Goal: Find specific page/section: Find specific page/section

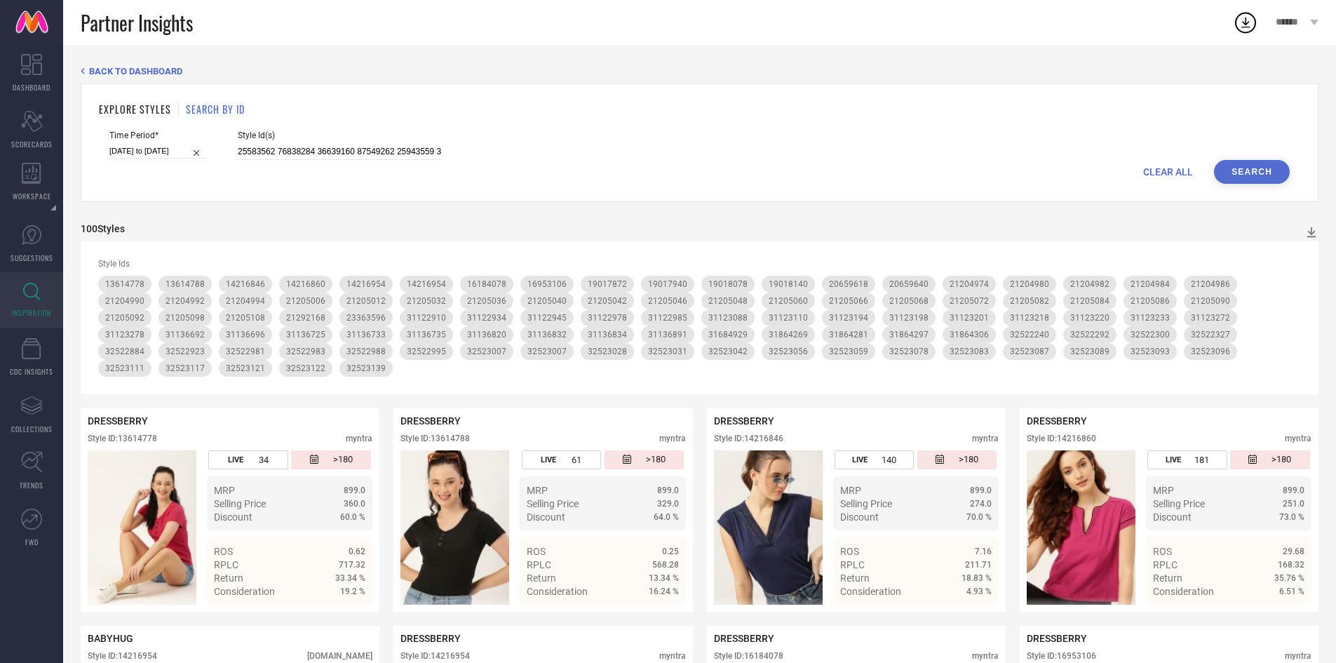
scroll to position [42, 0]
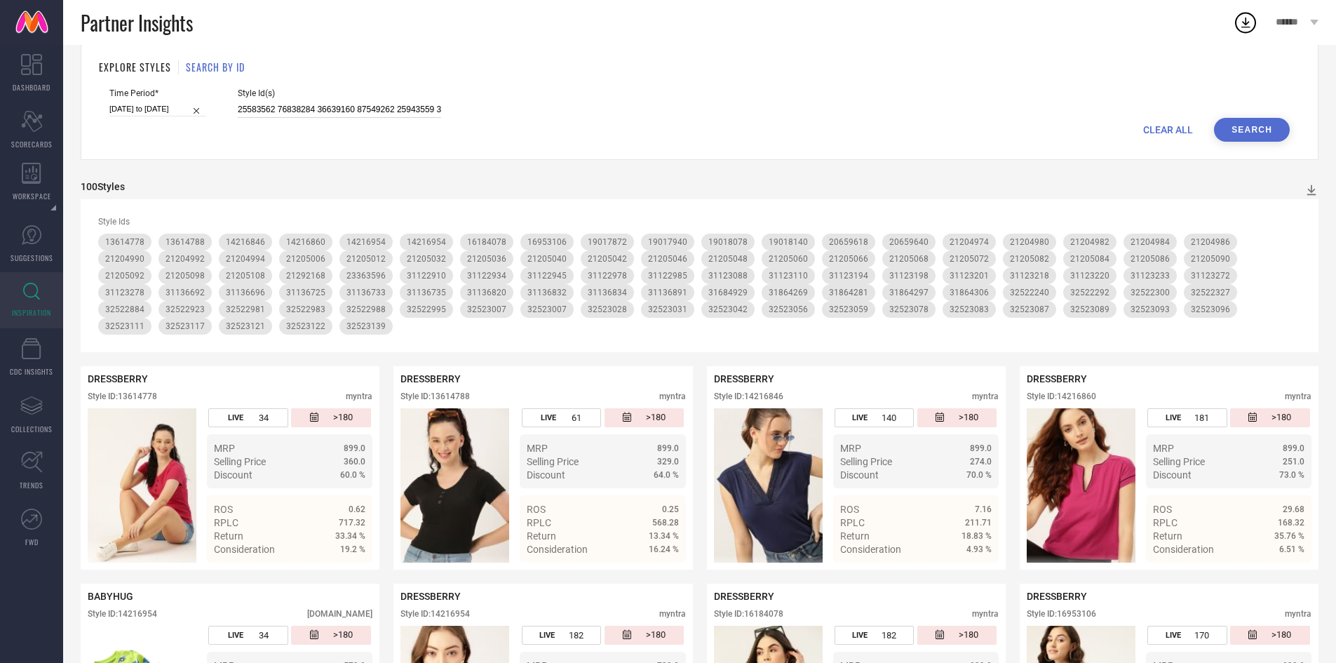
click at [336, 104] on input at bounding box center [339, 110] width 203 height 16
paste input "25254990 25254978 25254984 15056152 32045066 32045095 32045134 32045044 3204511…"
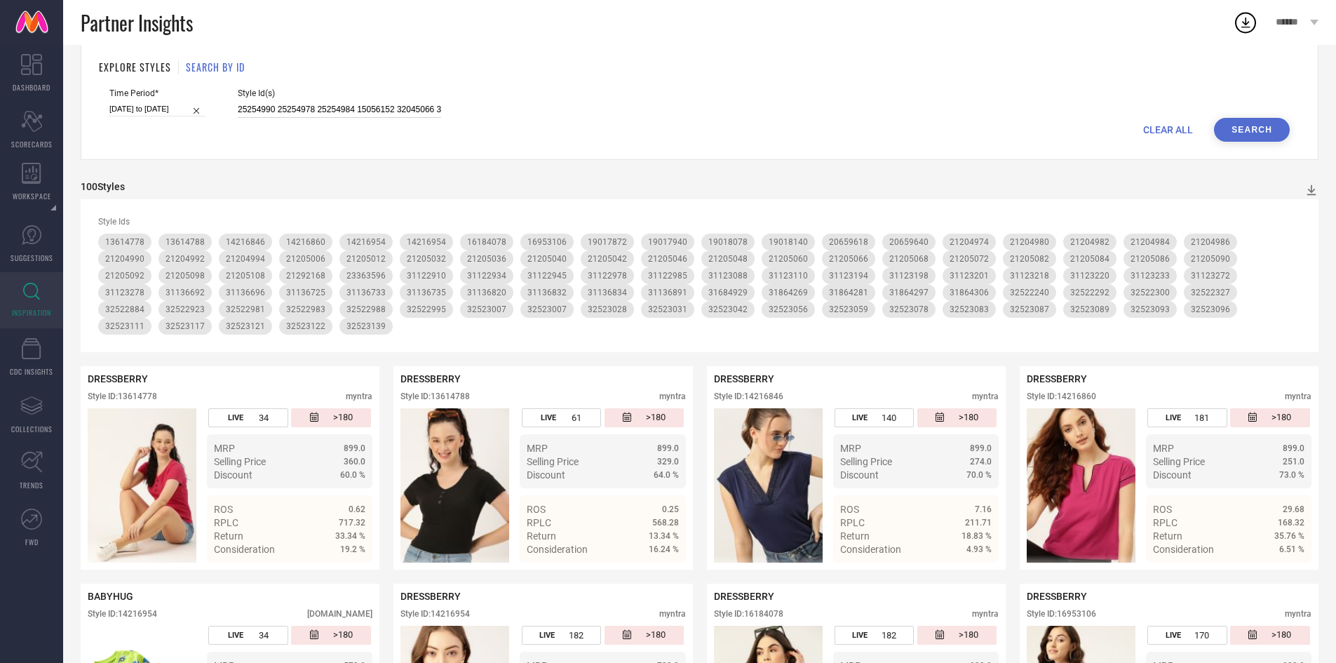
scroll to position [0, 668]
type input "25254990 25254978 25254984 15056152 32045066 32045095 32045134 32045044 3204511…"
click at [1263, 123] on button "Search" at bounding box center [1252, 130] width 76 height 24
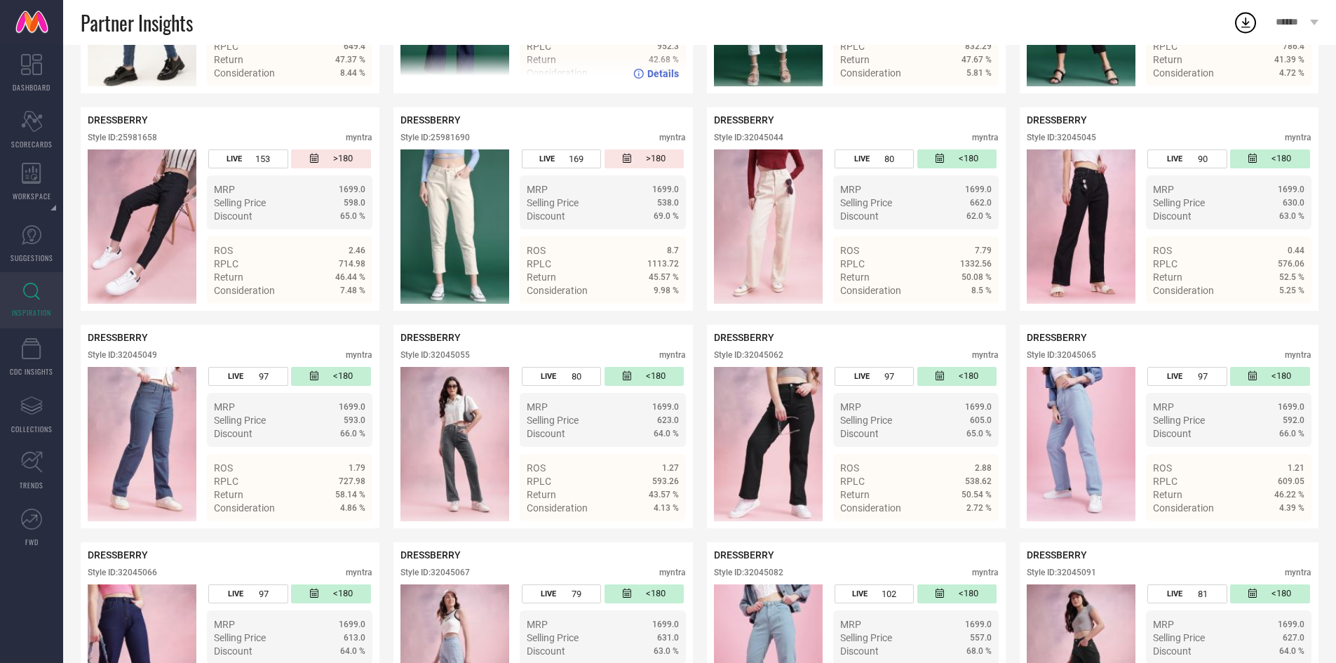
scroll to position [524, 0]
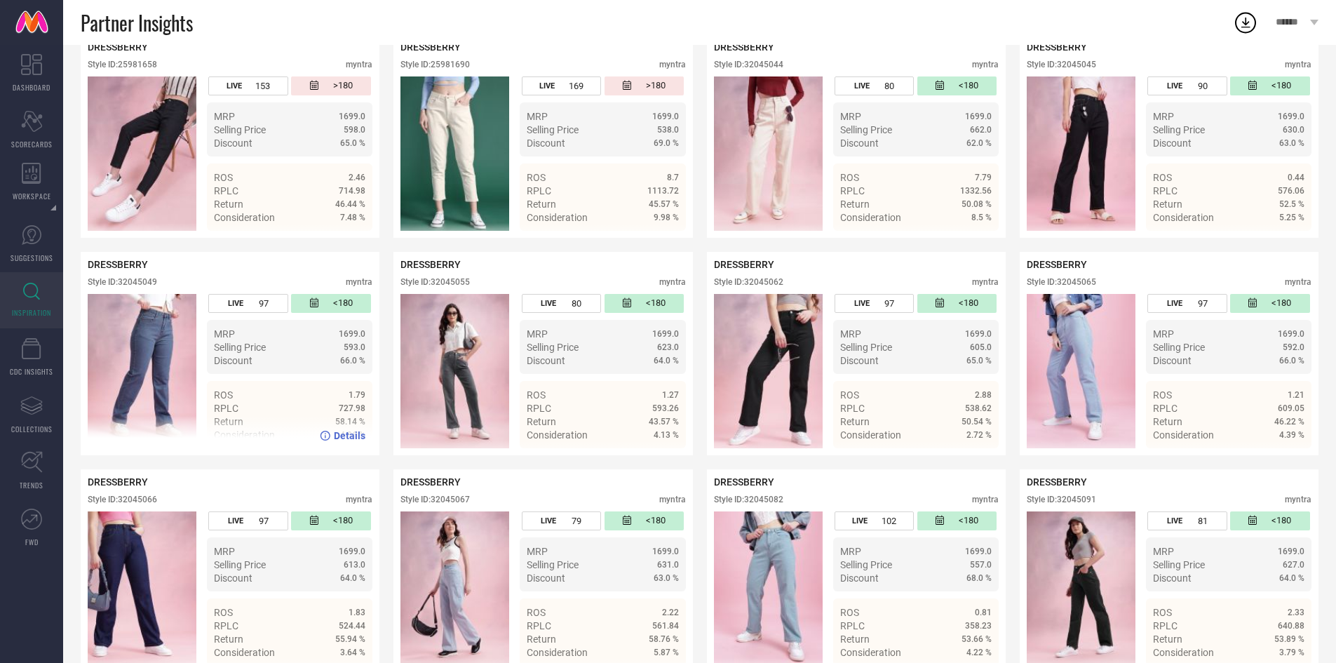
click at [141, 281] on div "Style ID: 32045049" at bounding box center [122, 282] width 69 height 10
copy div "32045049"
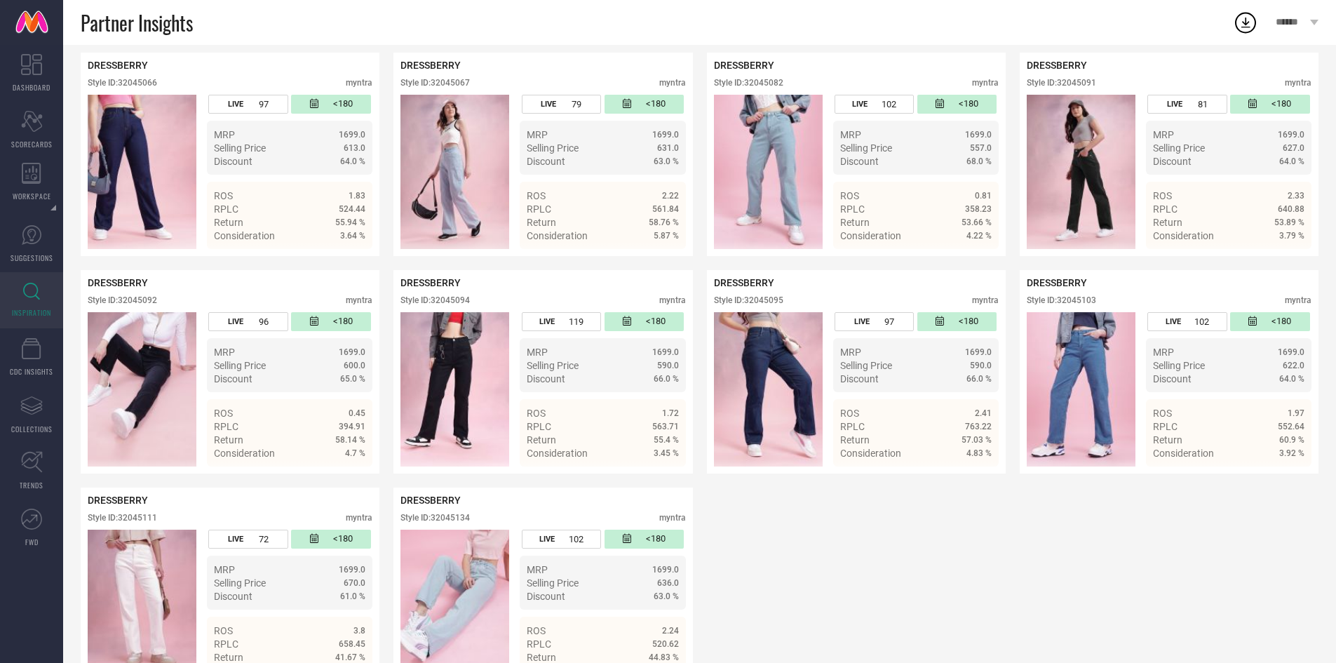
scroll to position [995, 0]
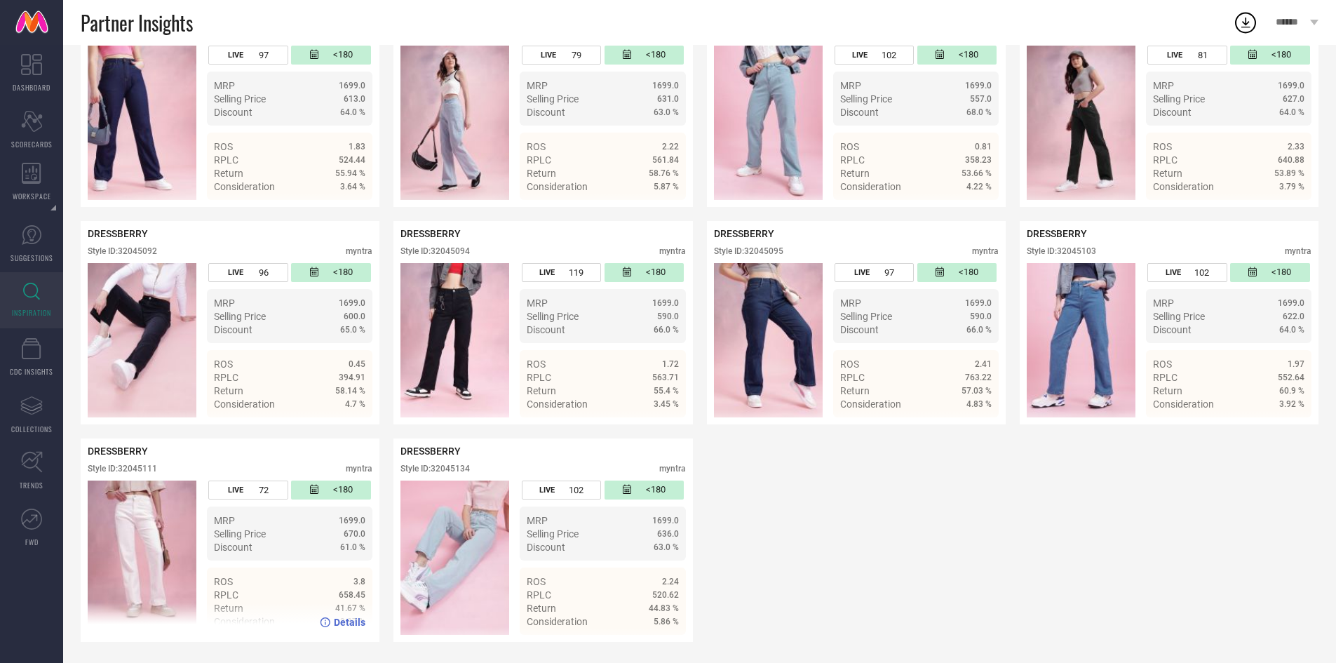
click at [121, 471] on div "Style ID: 32045111" at bounding box center [122, 469] width 69 height 10
copy div "32045111"
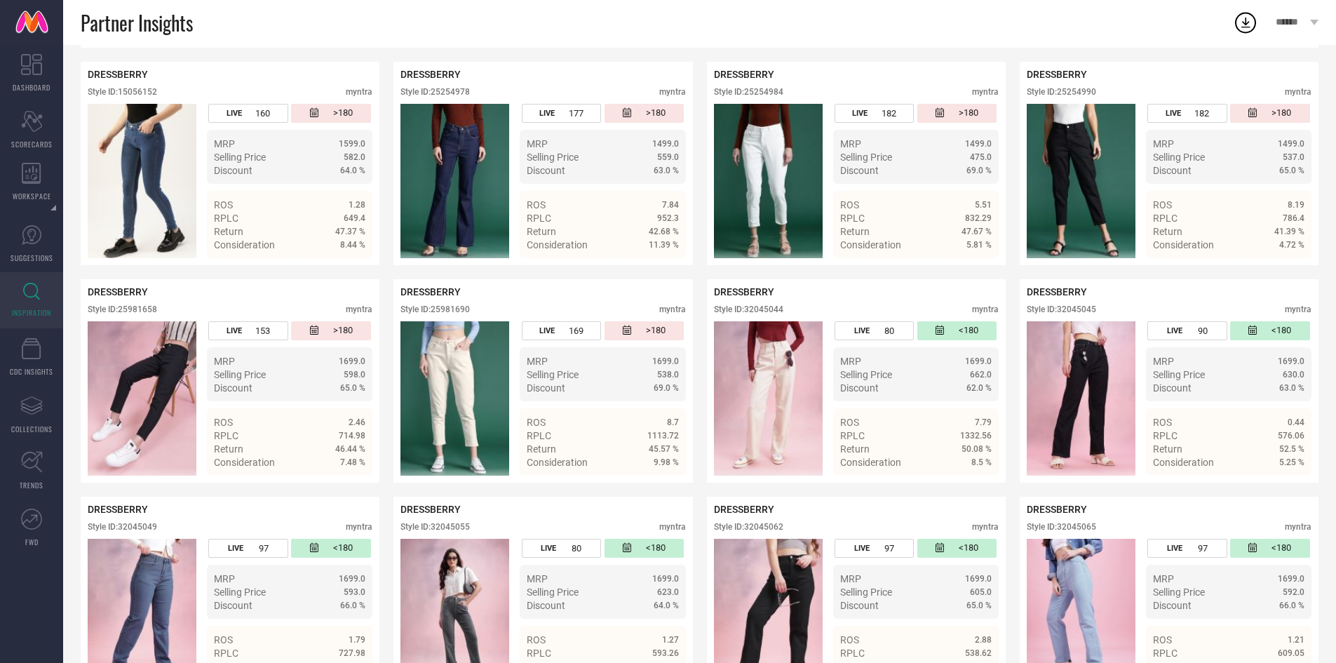
scroll to position [278, 0]
click at [456, 86] on div "DRESSBERRY Style ID: 25254978 myntra" at bounding box center [543, 86] width 285 height 35
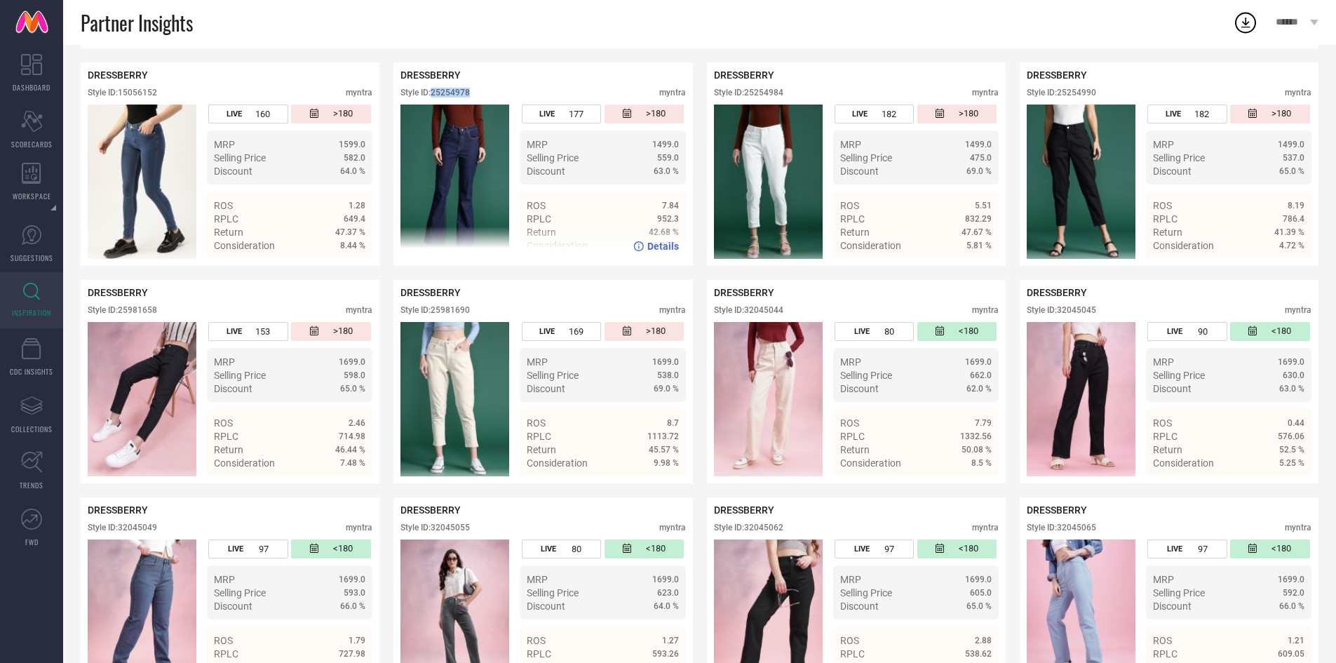
click at [456, 86] on div "DRESSBERRY Style ID: 25254978 myntra" at bounding box center [543, 86] width 285 height 35
copy div "25254978"
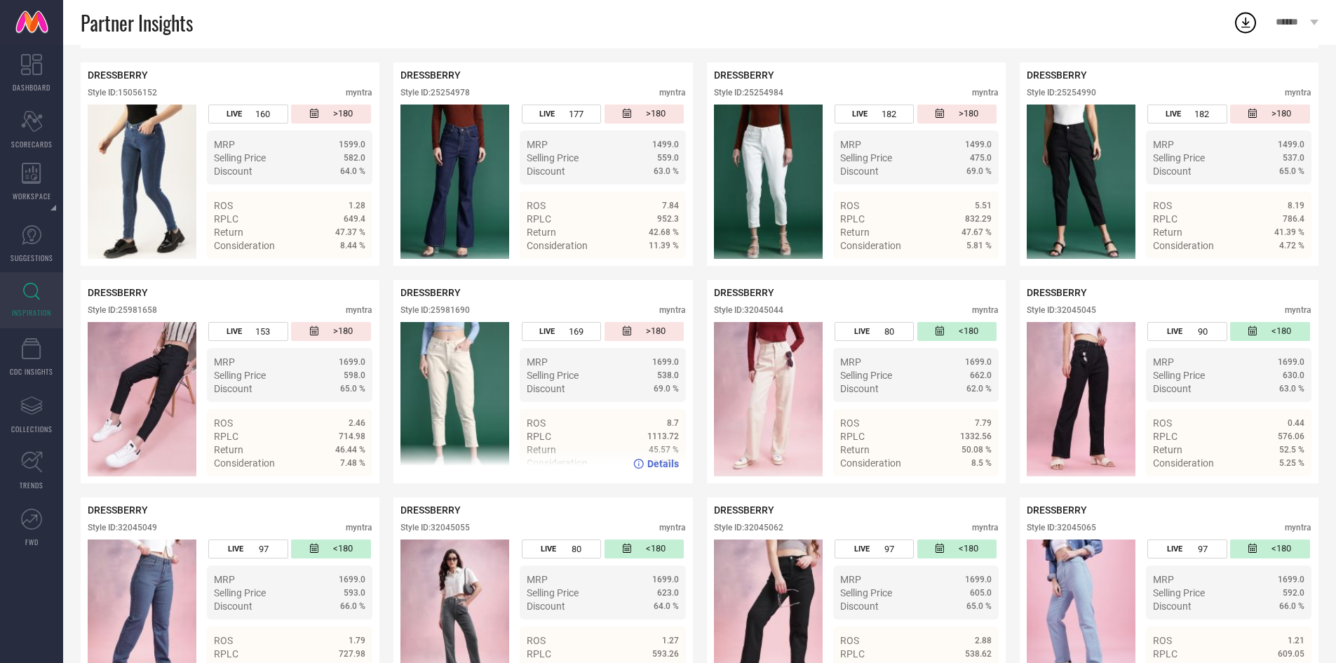
click at [423, 306] on div "DRESSBERRY Style ID: 25981690 myntra" at bounding box center [543, 304] width 285 height 35
click at [450, 309] on div "Style ID: 25981690" at bounding box center [435, 310] width 69 height 10
copy div "25981690"
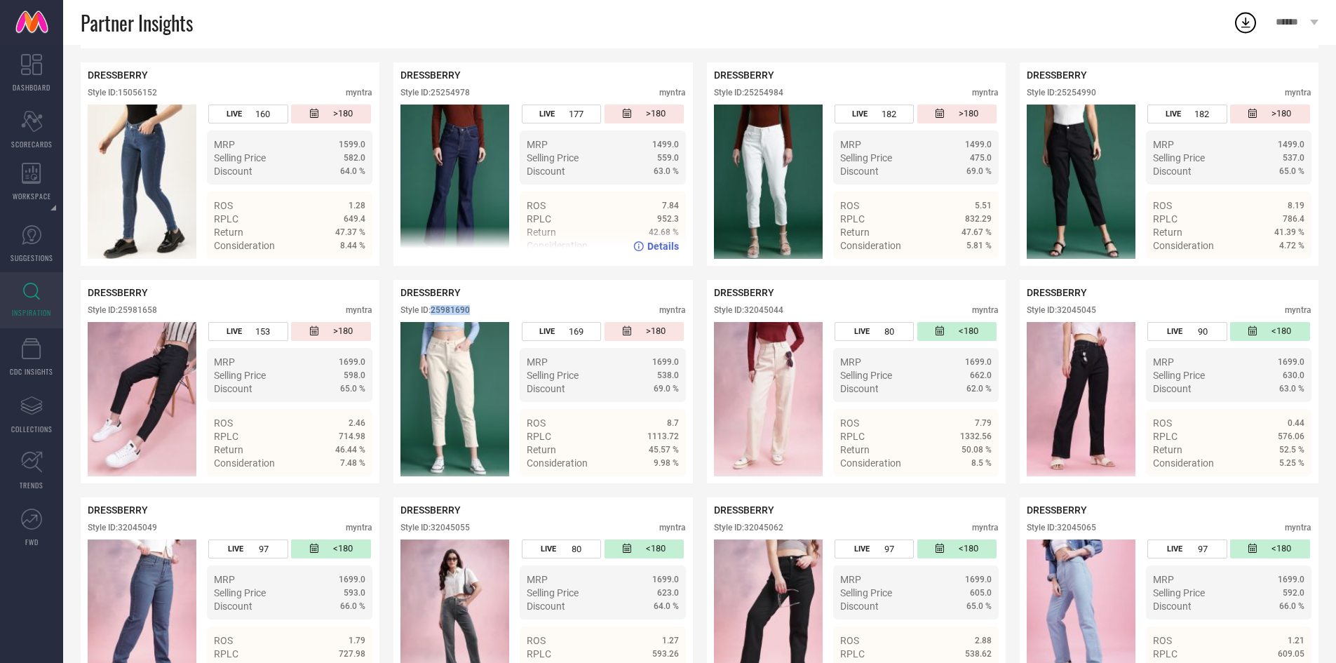
scroll to position [0, 0]
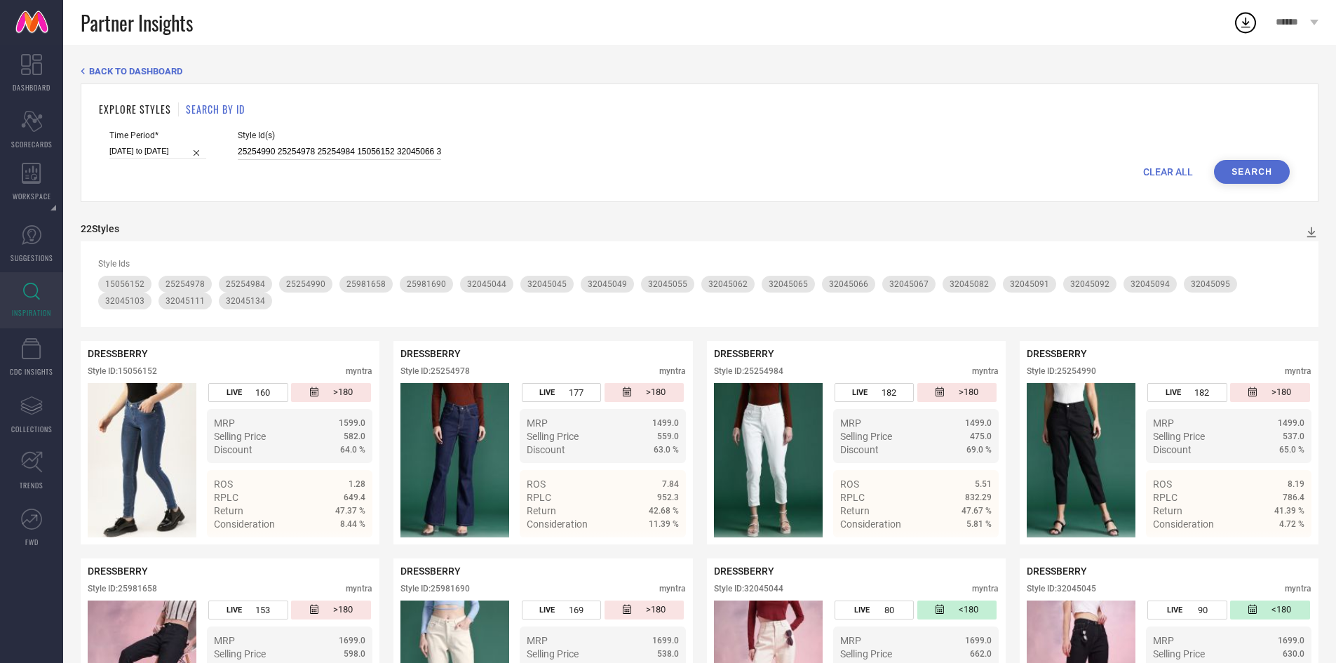
click at [391, 152] on input "25254990 25254978 25254984 15056152 32045066 32045095 32045134 32045044 3204511…" at bounding box center [339, 152] width 203 height 16
paste input "25981674 23886348 31123390 31123023 31123386 31123397 31123303 31123334 3112302…"
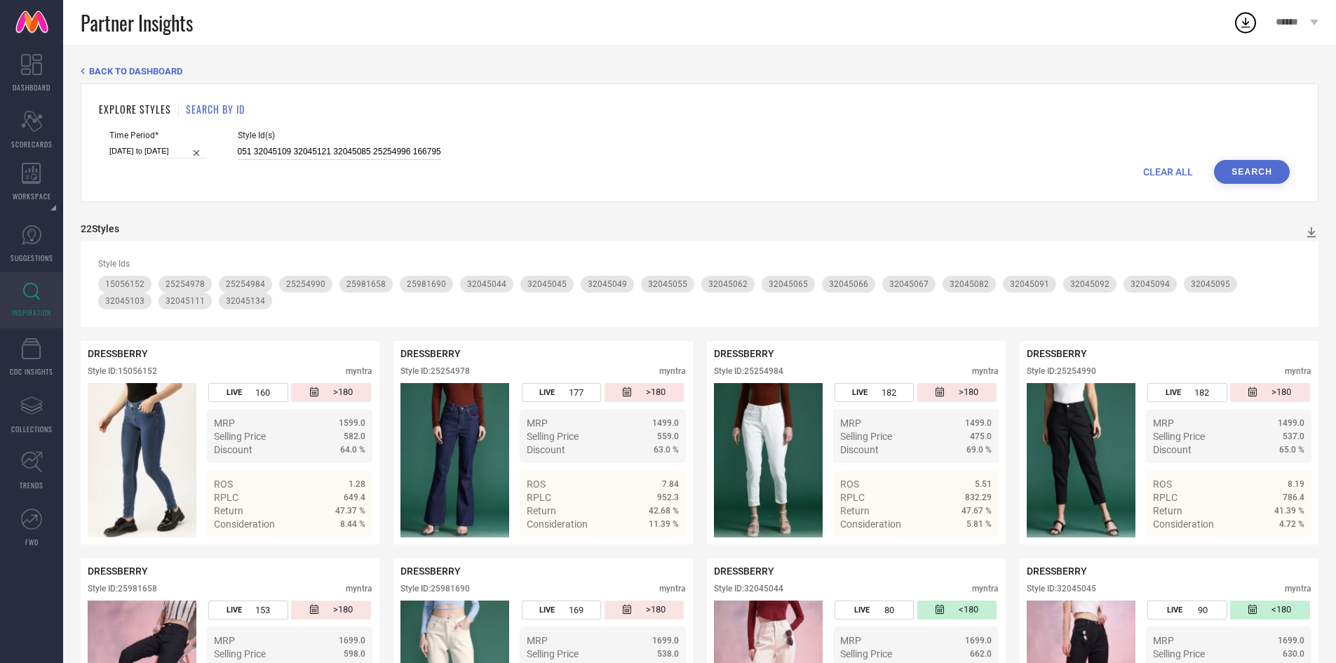
type input "25981674 23886348 31123390 31123023 31123386 31123397 31123303 31123334 3112302…"
click at [1262, 166] on button "Search" at bounding box center [1252, 172] width 76 height 24
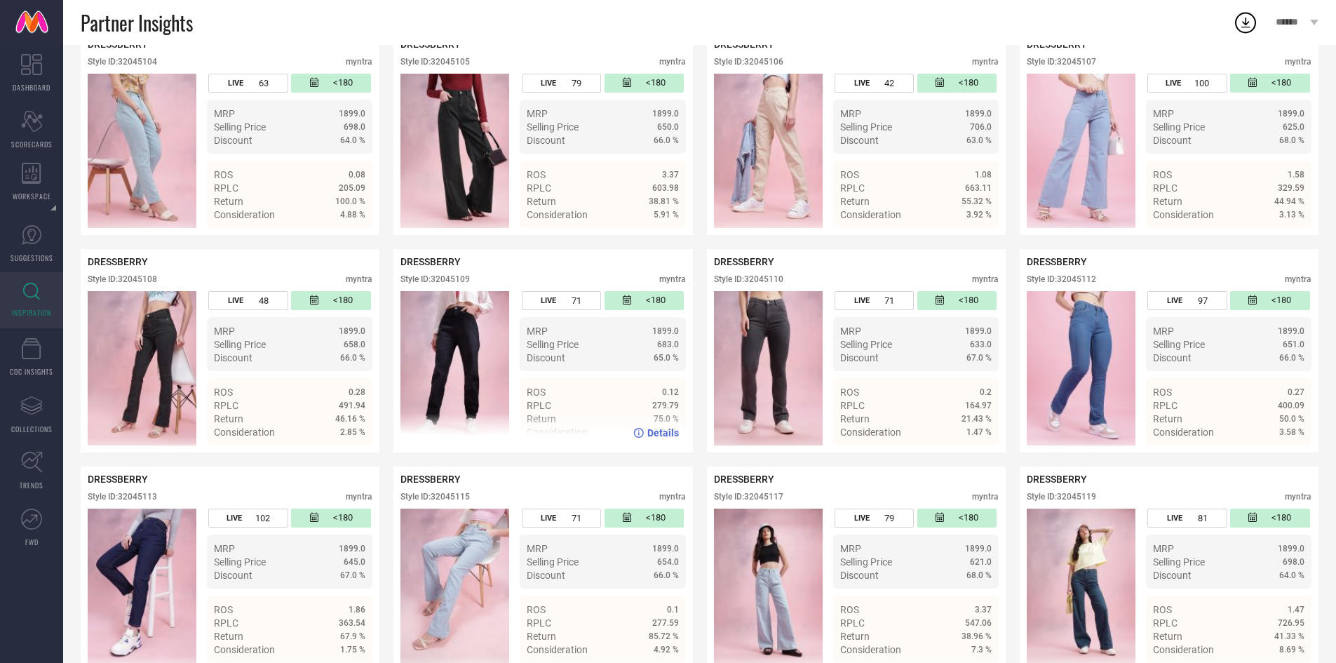
scroll to position [3210, 0]
